Goal: Task Accomplishment & Management: Use online tool/utility

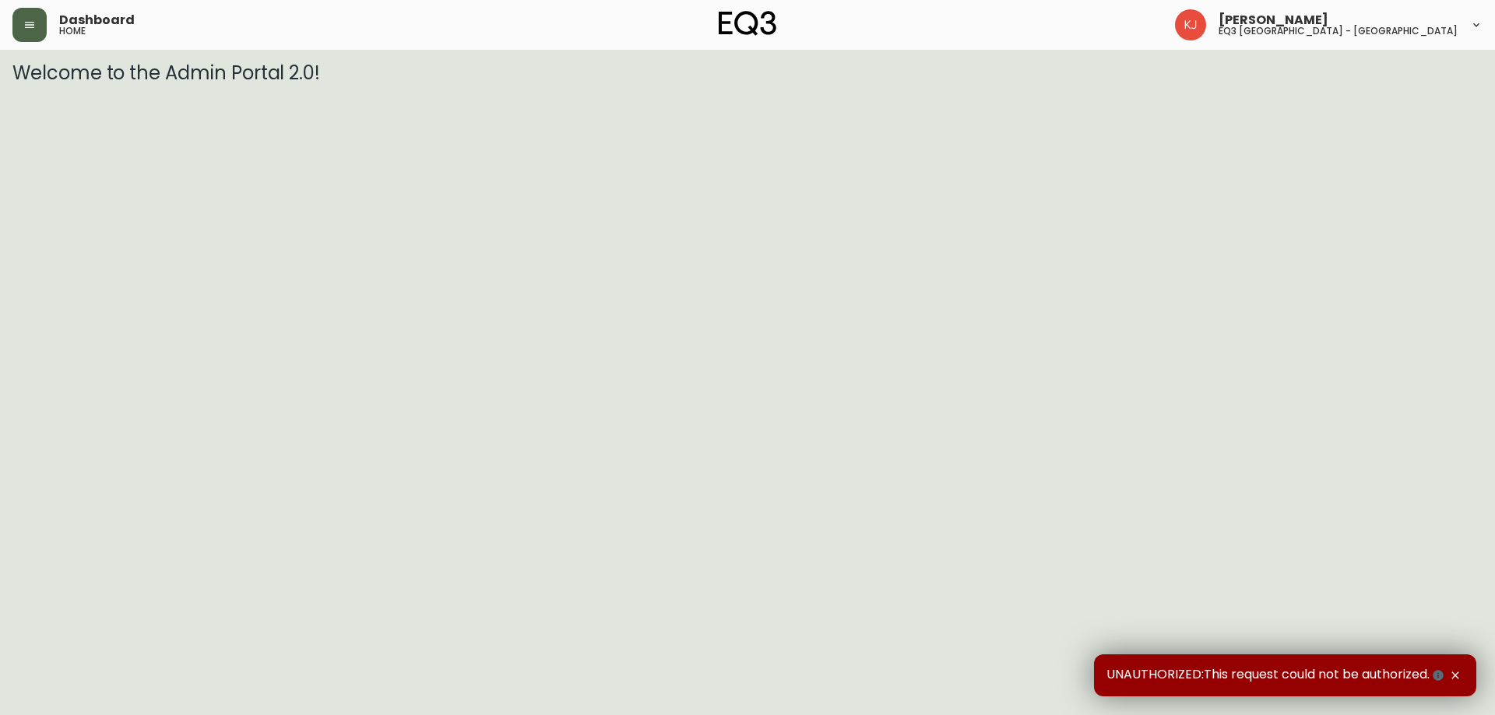
click at [22, 14] on button "button" at bounding box center [29, 25] width 34 height 34
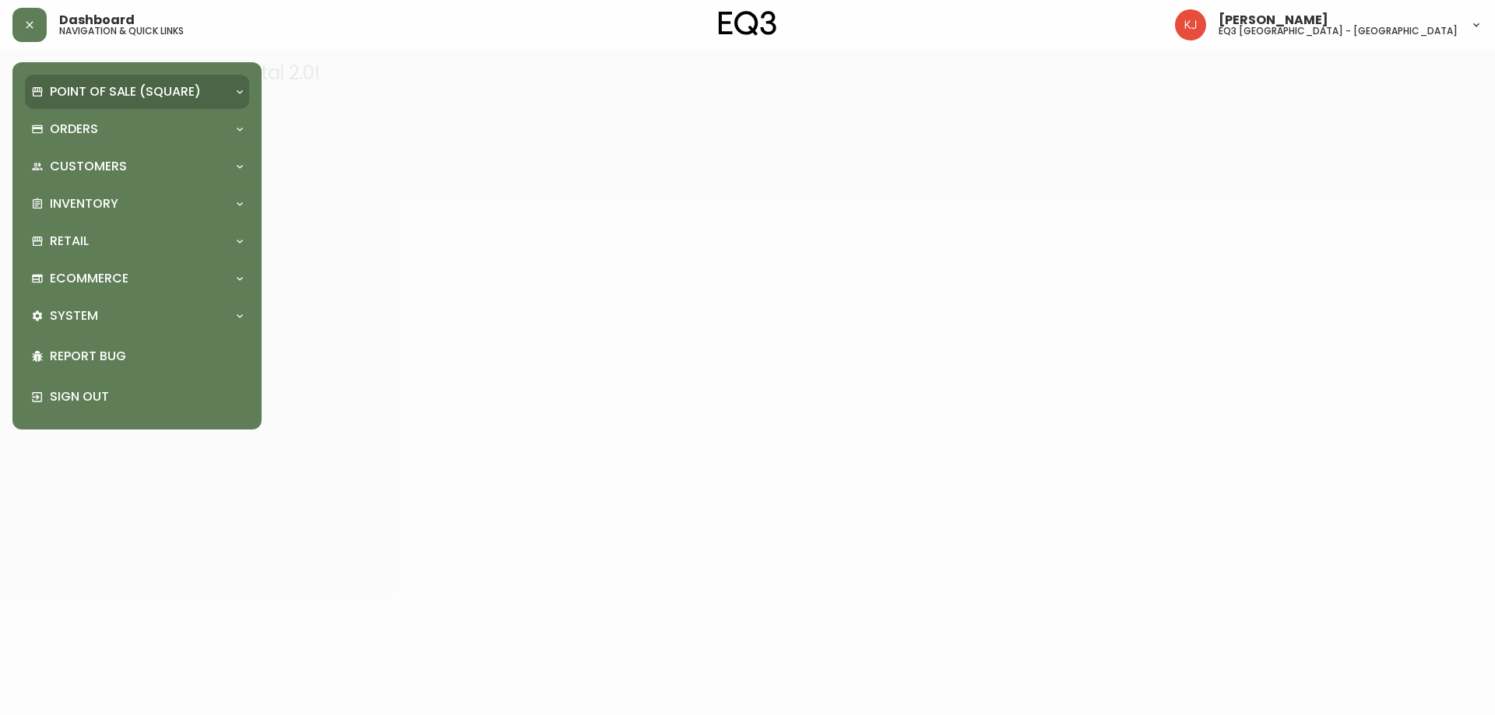
click at [105, 105] on div "Point of Sale (Square)" at bounding box center [137, 92] width 224 height 34
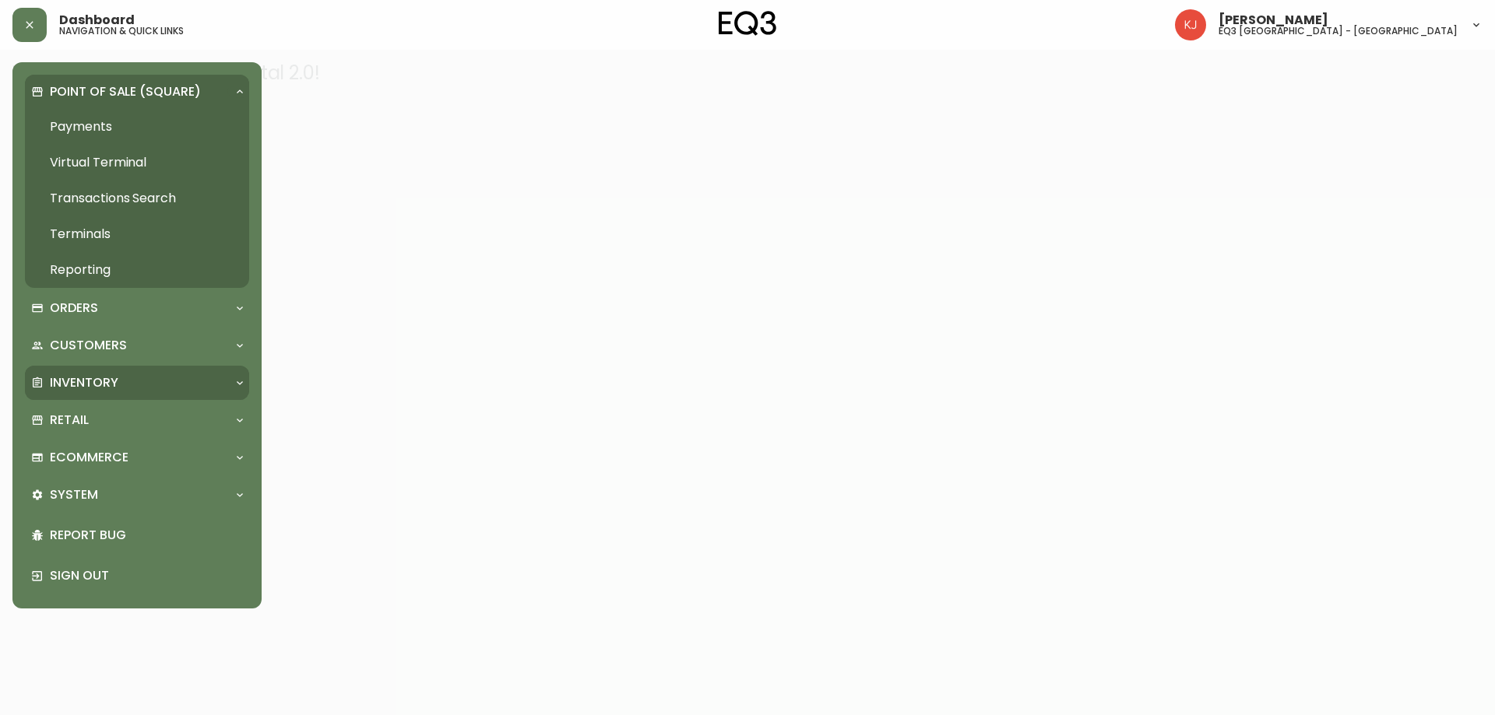
click at [75, 383] on p "Inventory" at bounding box center [84, 382] width 69 height 17
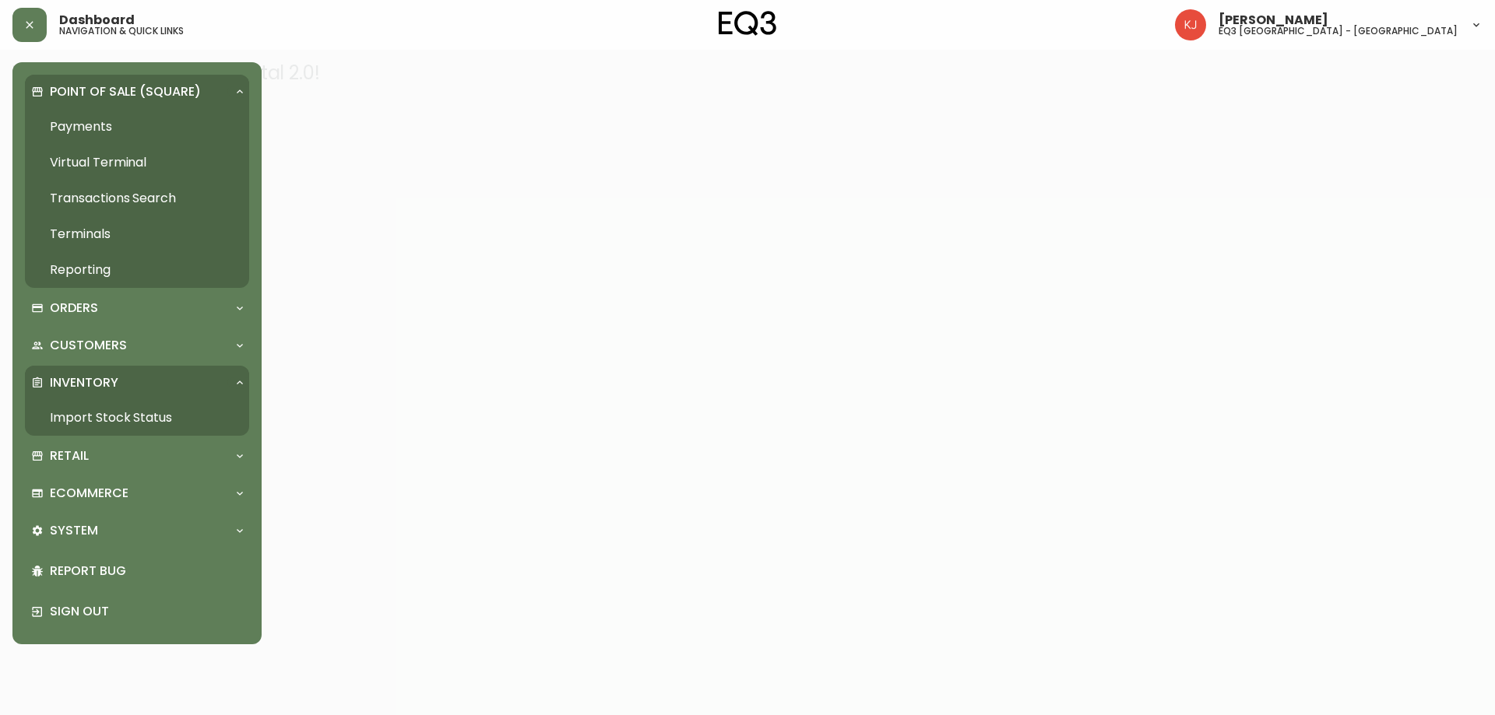
click at [73, 417] on link "Import Stock Status" at bounding box center [137, 418] width 224 height 36
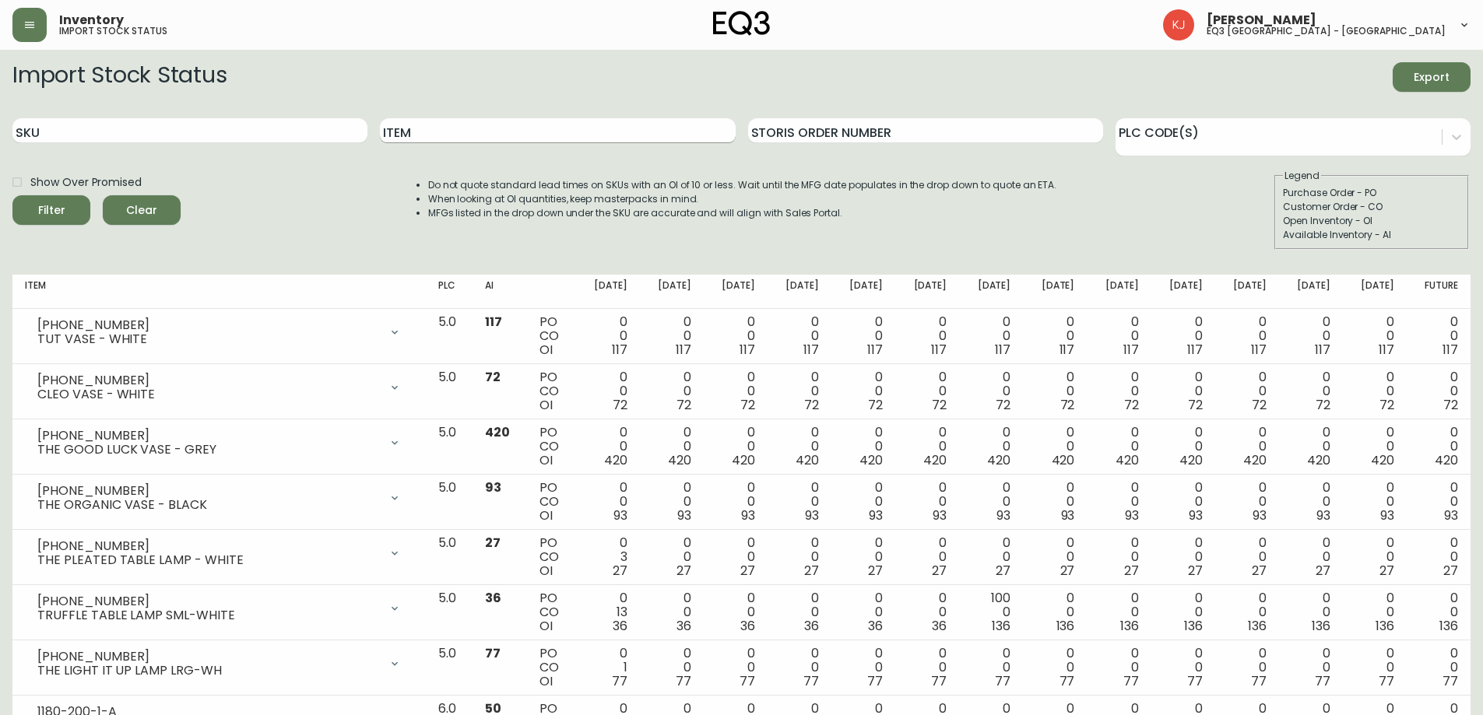
click at [451, 137] on input "Item" at bounding box center [557, 130] width 355 height 25
type input "BILA"
click at [12, 195] on button "Filter" at bounding box center [51, 210] width 78 height 30
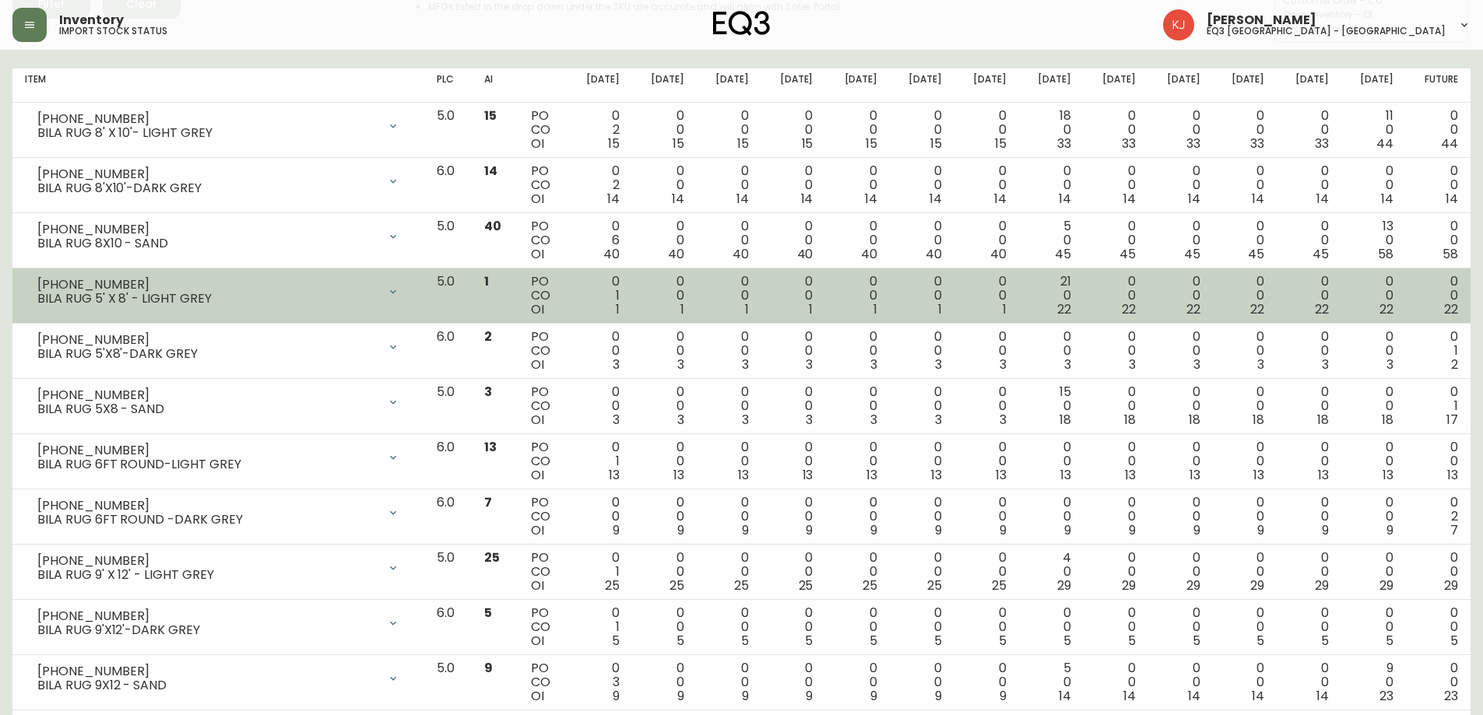
scroll to position [234, 0]
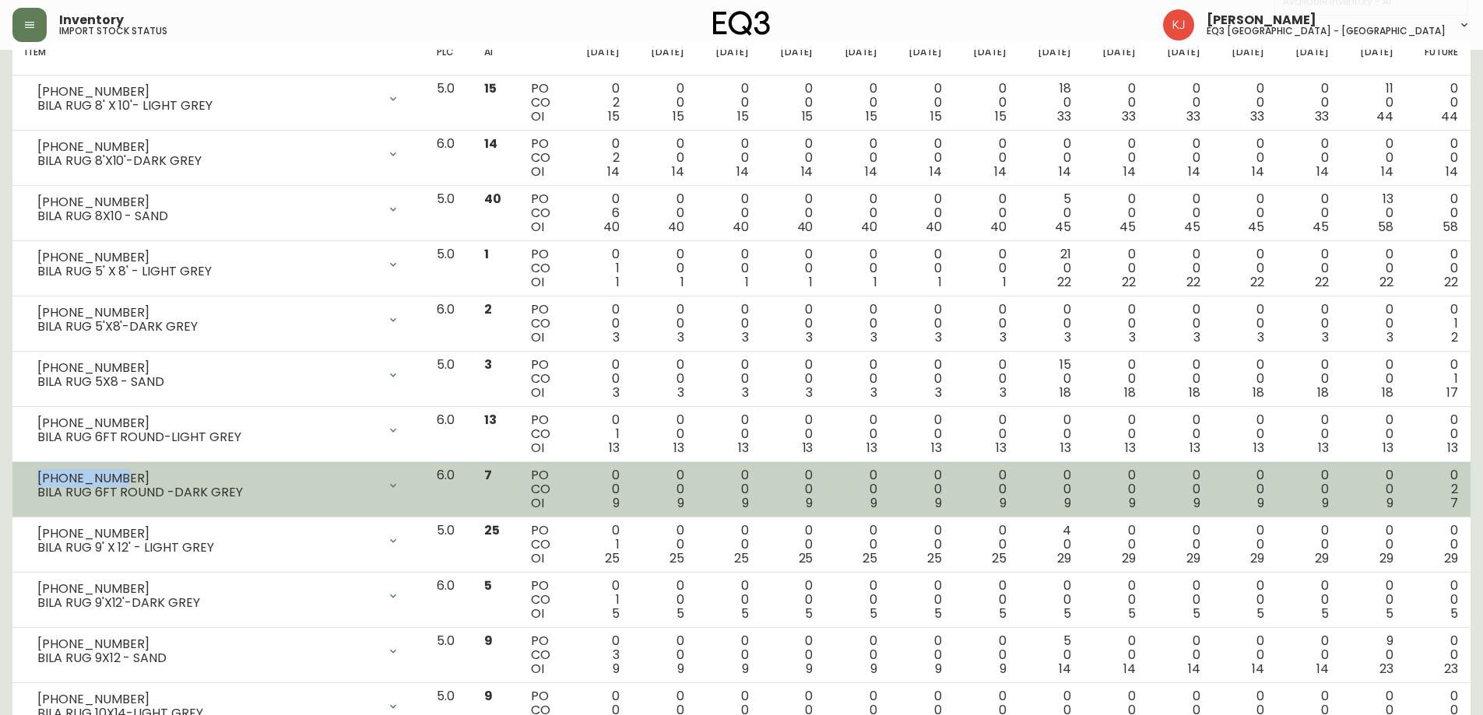
drag, startPoint x: 127, startPoint y: 479, endPoint x: 39, endPoint y: 478, distance: 88.0
click at [39, 478] on div "[PHONE_NUMBER]" at bounding box center [207, 479] width 340 height 14
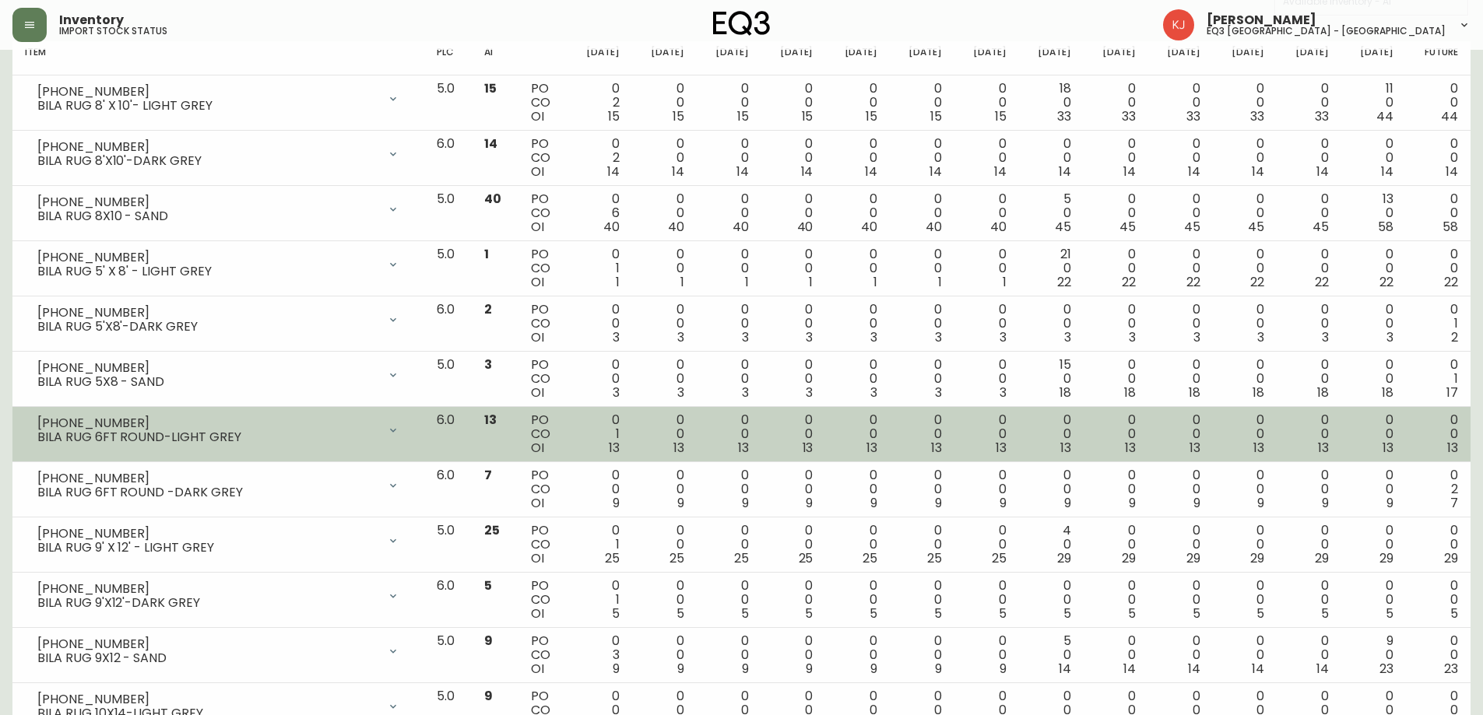
click at [17, 426] on td "[PHONE_NUMBER] BILA RUG 6FT ROUND-LIGHT GREY Opening Balance 14 ( [DATE] ) Cust…" at bounding box center [218, 434] width 412 height 55
